Goal: Transaction & Acquisition: Register for event/course

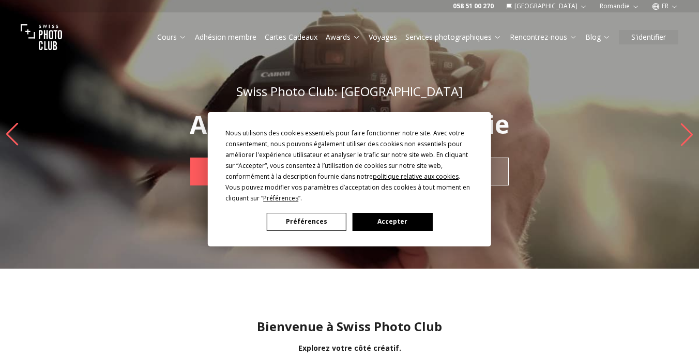
click at [401, 221] on button "Accepter" at bounding box center [393, 222] width 80 height 18
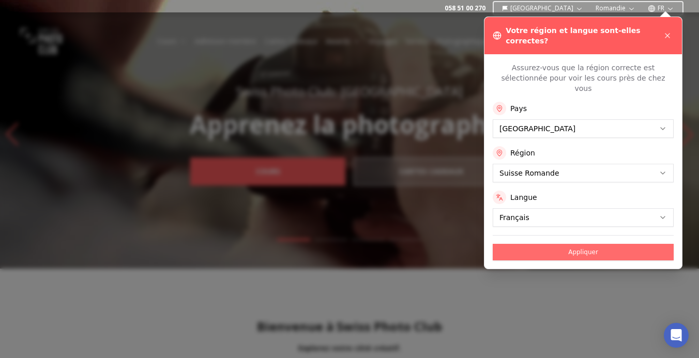
click at [609, 244] on button "Appliquer" at bounding box center [583, 252] width 181 height 17
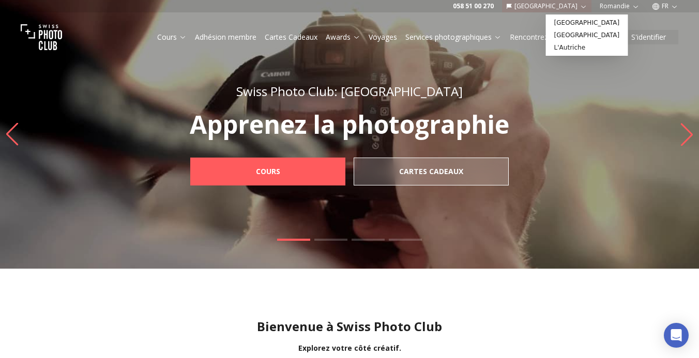
click at [581, 7] on icon "button" at bounding box center [584, 7] width 8 height 8
click at [633, 74] on img "1 / 4" at bounding box center [349, 134] width 699 height 269
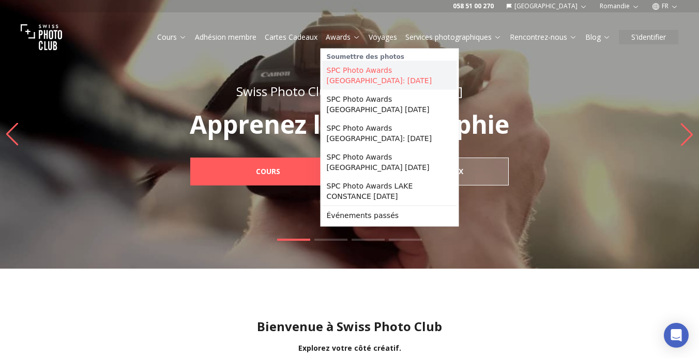
click at [330, 72] on link "SPC Photo Awards [GEOGRAPHIC_DATA]: [DATE]" at bounding box center [390, 75] width 134 height 29
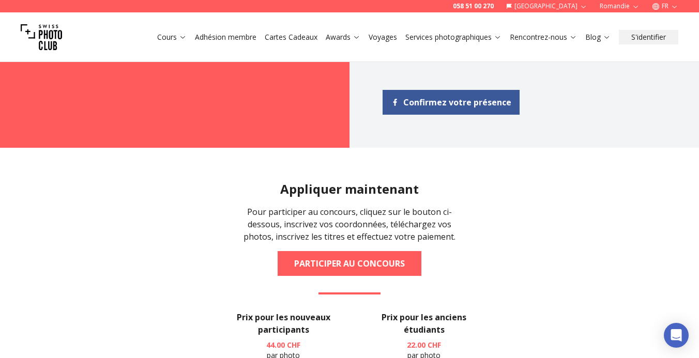
scroll to position [1239, 0]
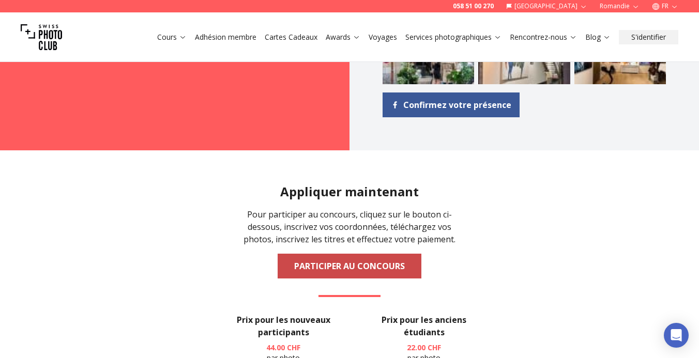
click at [373, 254] on link "PARTICIPER AU CONCOURS" at bounding box center [350, 266] width 144 height 25
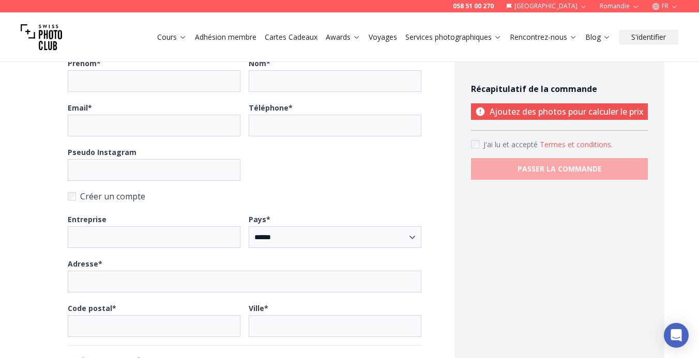
scroll to position [253, 0]
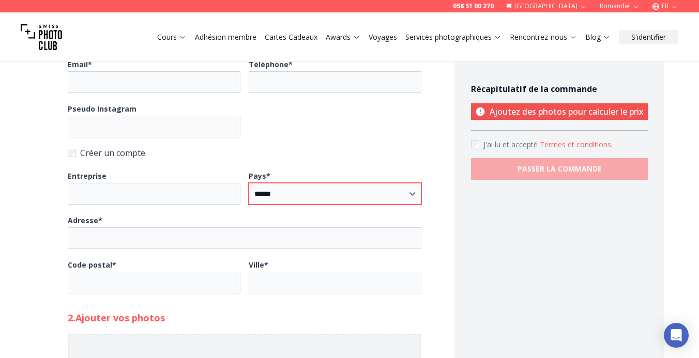
click at [332, 196] on select "**********" at bounding box center [335, 194] width 173 height 22
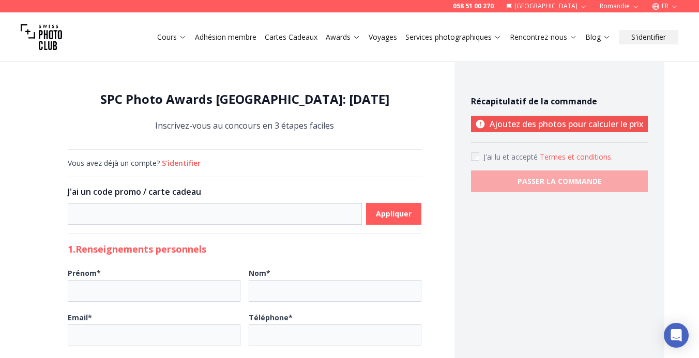
scroll to position [0, 0]
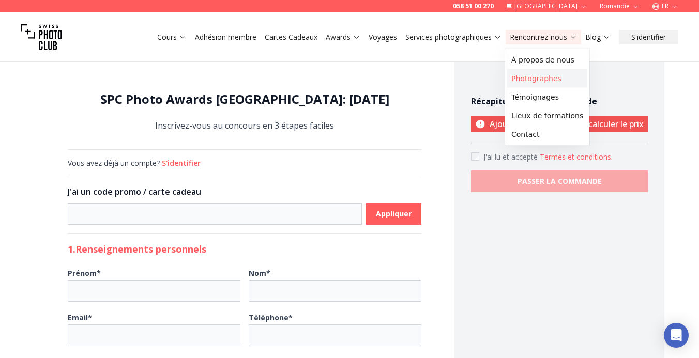
click at [548, 78] on link "Photographes" at bounding box center [547, 78] width 80 height 19
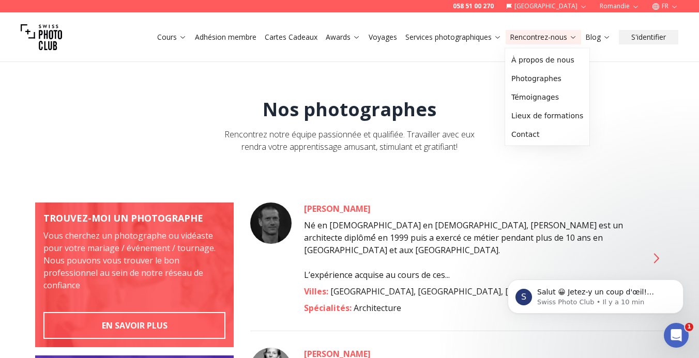
click at [553, 32] on link "Rencontrez-nous" at bounding box center [543, 37] width 67 height 10
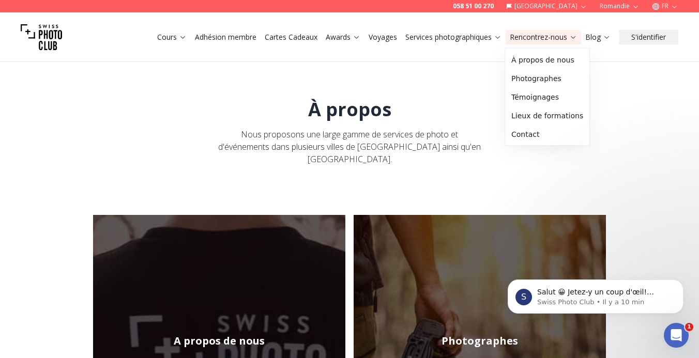
click at [553, 38] on link "Rencontrez-nous" at bounding box center [543, 37] width 67 height 10
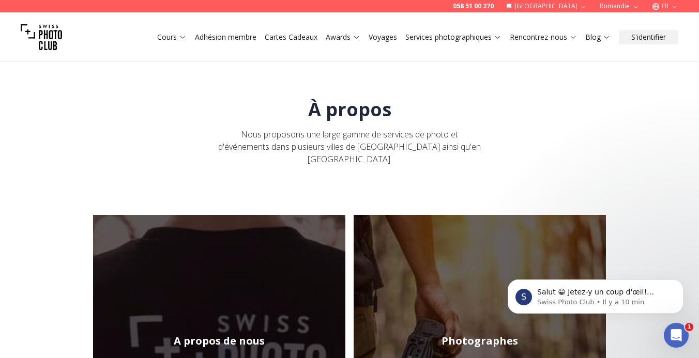
click at [553, 38] on link "Rencontrez-nous" at bounding box center [543, 37] width 67 height 10
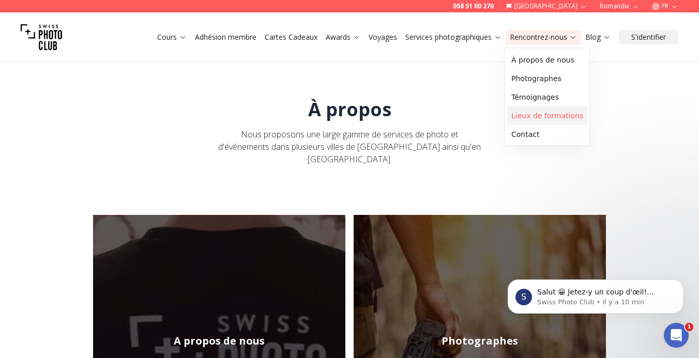
click at [534, 120] on link "Lieux de formations" at bounding box center [547, 116] width 80 height 19
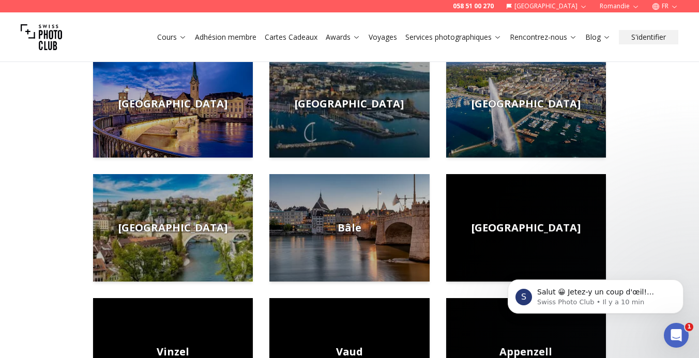
scroll to position [192, 0]
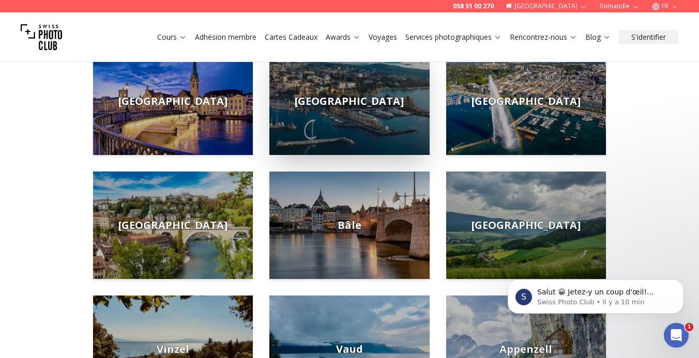
click at [340, 111] on img at bounding box center [349, 102] width 160 height 108
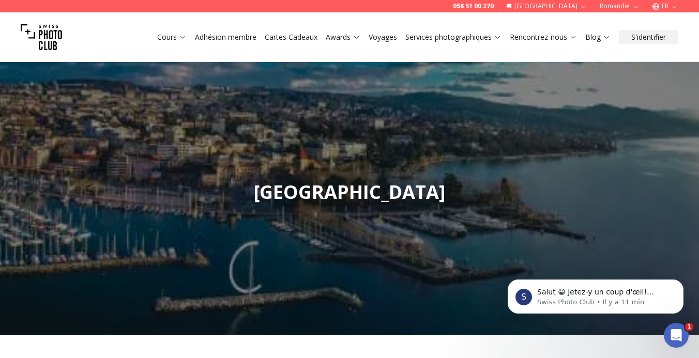
click at [249, 40] on link "Adhésion membre" at bounding box center [226, 37] width 62 height 10
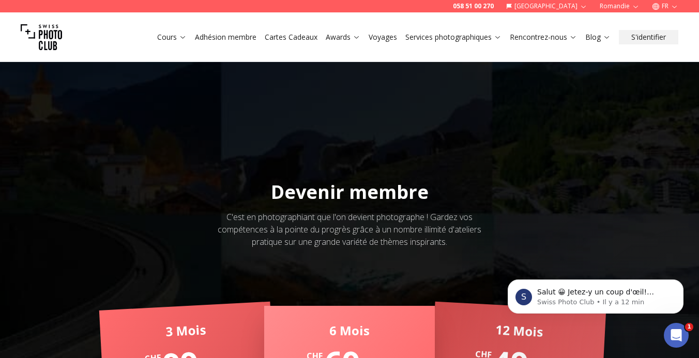
click at [377, 38] on link "Voyages" at bounding box center [383, 37] width 28 height 10
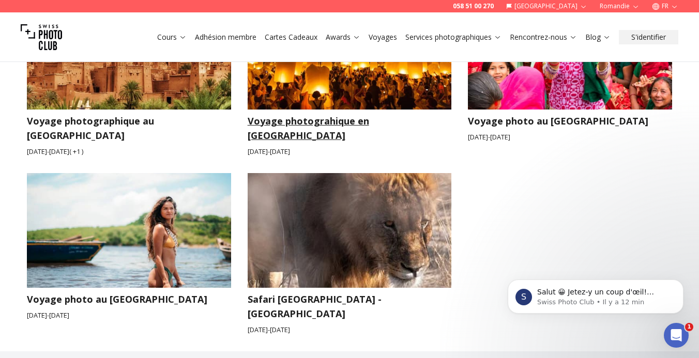
scroll to position [1782, 1]
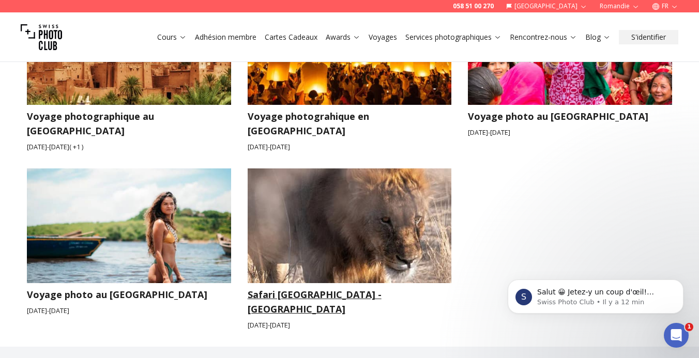
click at [398, 169] on img at bounding box center [350, 226] width 204 height 115
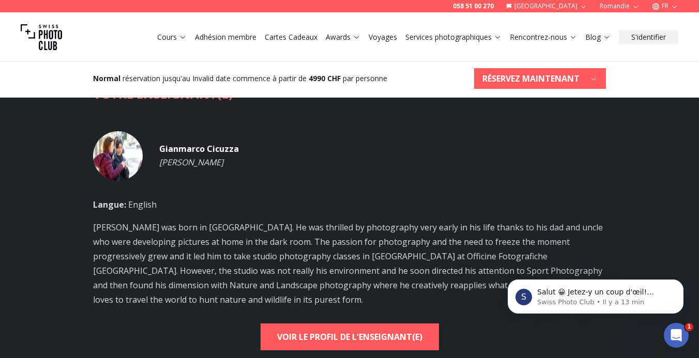
scroll to position [2966, 0]
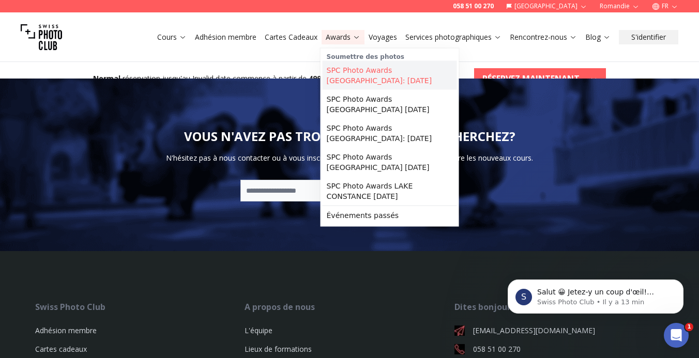
click at [360, 67] on link "SPC Photo Awards [GEOGRAPHIC_DATA]: [DATE]" at bounding box center [390, 75] width 134 height 29
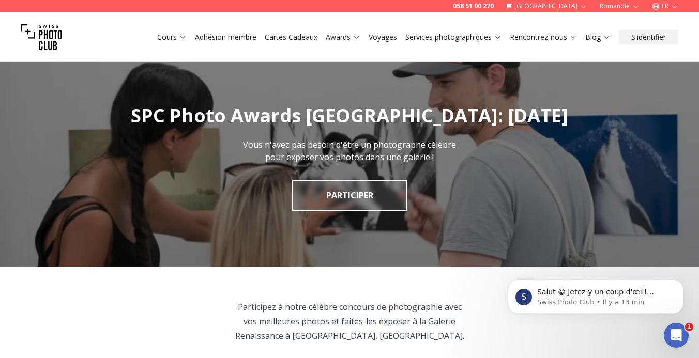
click at [380, 214] on img "1 / 1" at bounding box center [349, 158] width 699 height 217
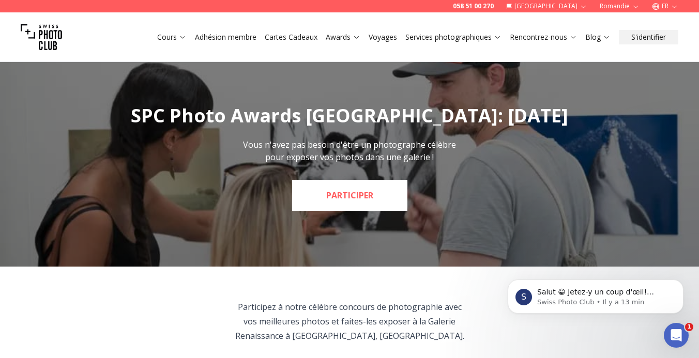
click at [361, 194] on link "PARTICIPER" at bounding box center [349, 195] width 115 height 31
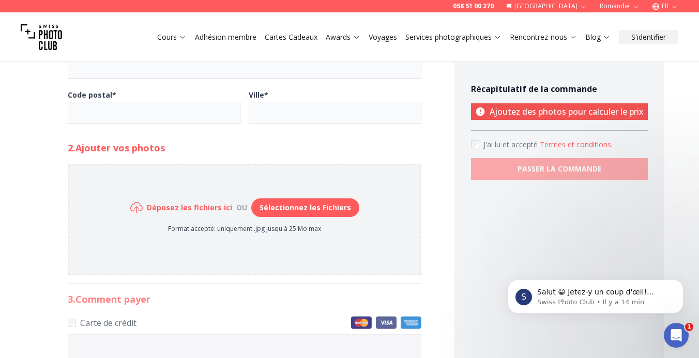
scroll to position [424, 0]
